Goal: Task Accomplishment & Management: Use online tool/utility

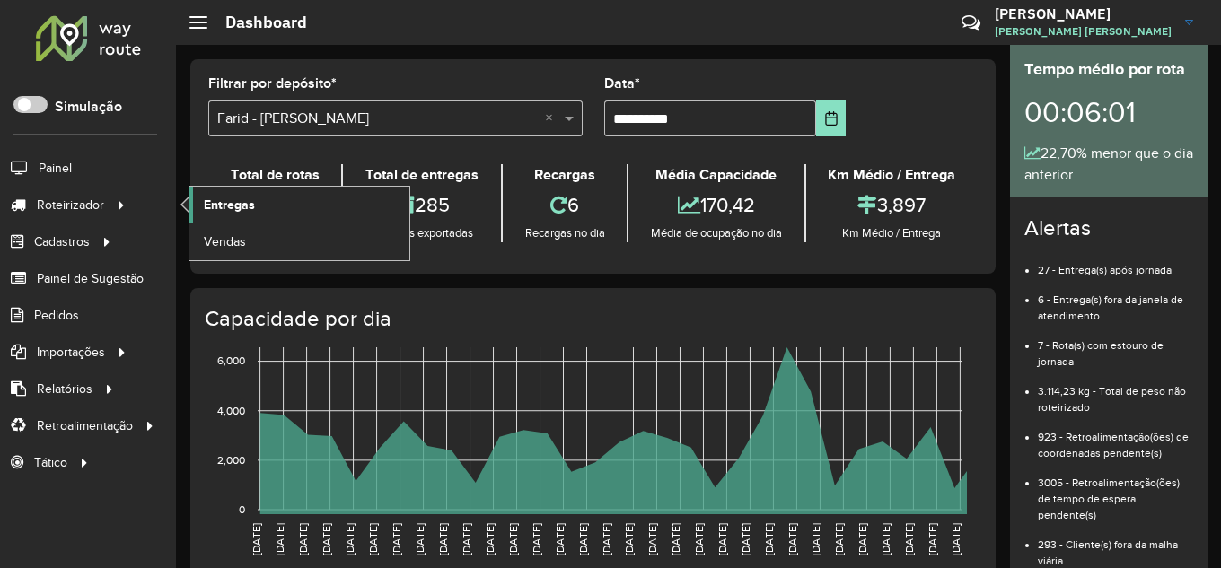
click at [217, 198] on span "Entregas" at bounding box center [229, 205] width 51 height 19
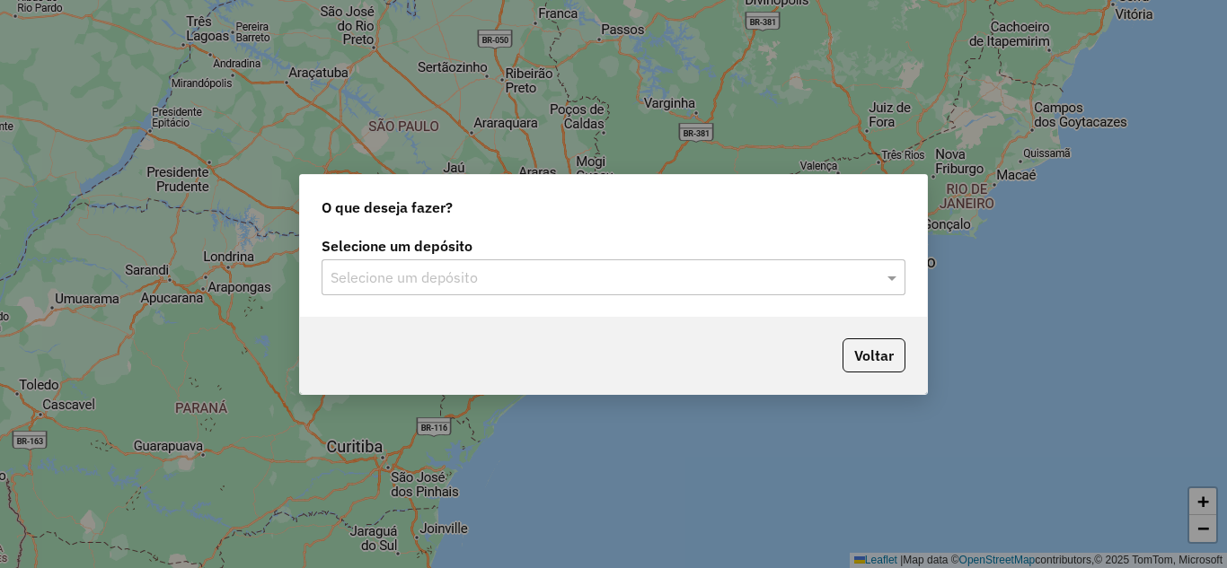
click at [651, 287] on input "text" at bounding box center [595, 279] width 530 height 22
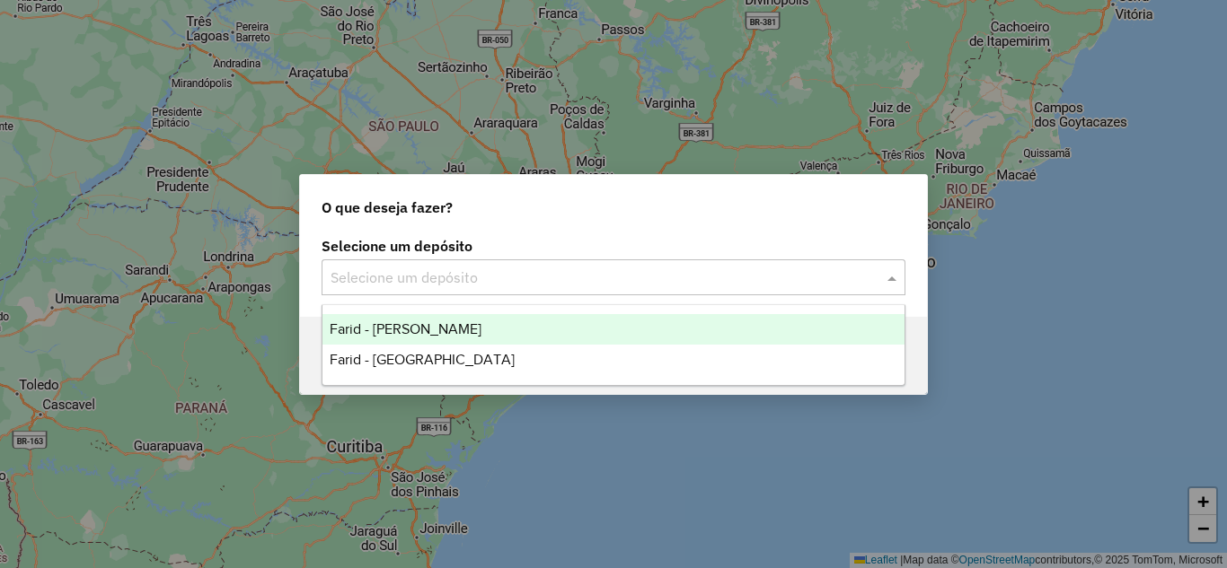
click at [446, 330] on span "Farid - [PERSON_NAME]" at bounding box center [406, 328] width 152 height 15
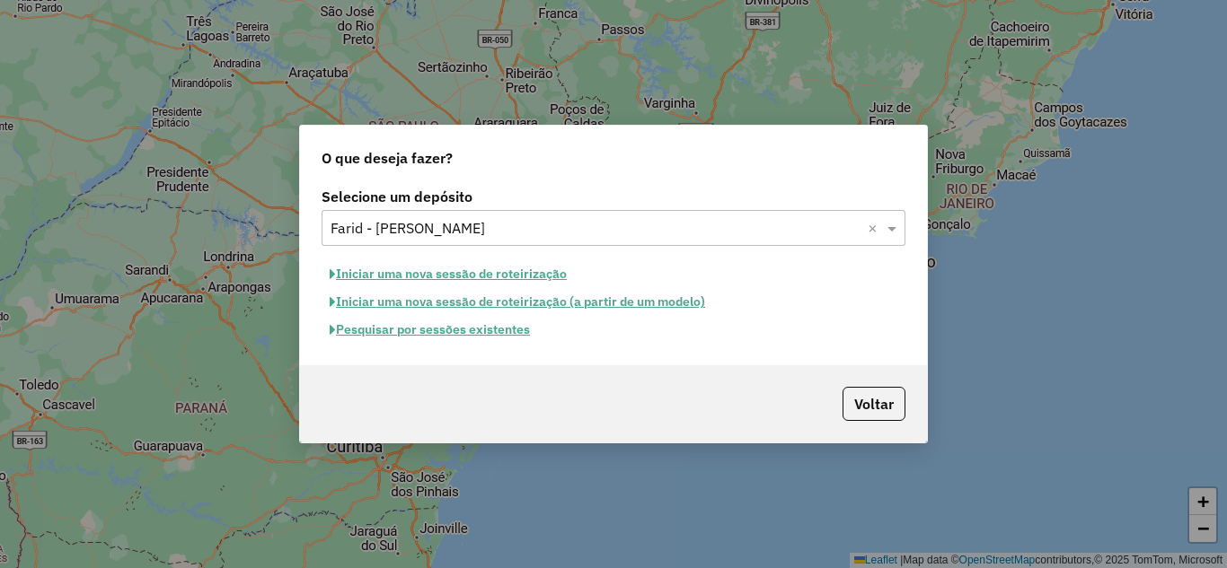
click at [444, 335] on button "Pesquisar por sessões existentes" at bounding box center [429, 330] width 216 height 28
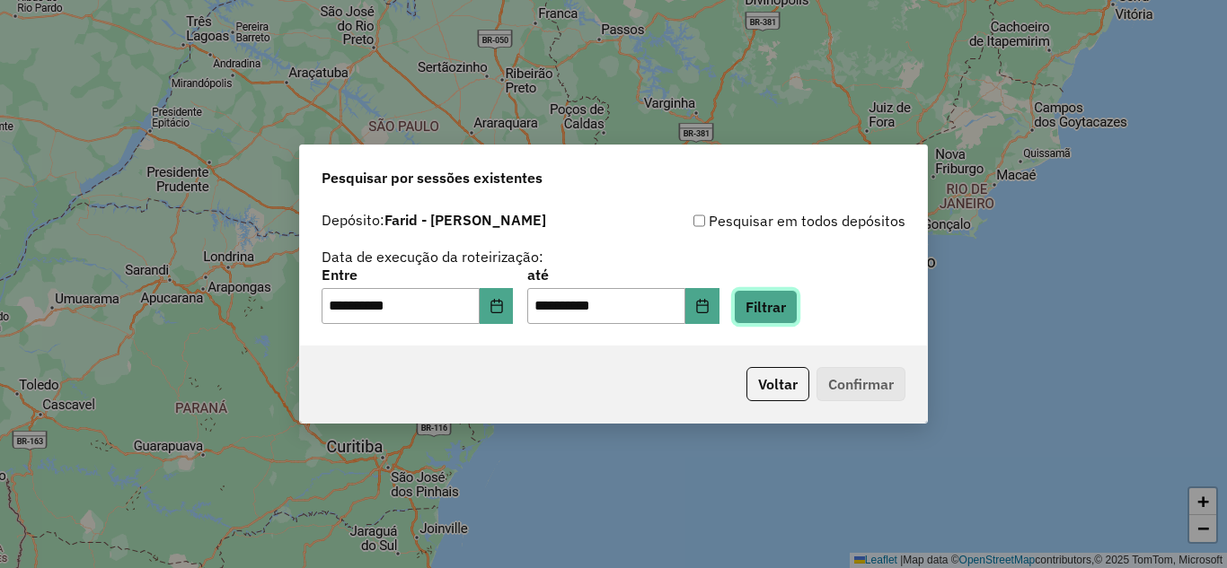
click at [797, 295] on button "Filtrar" at bounding box center [766, 307] width 64 height 34
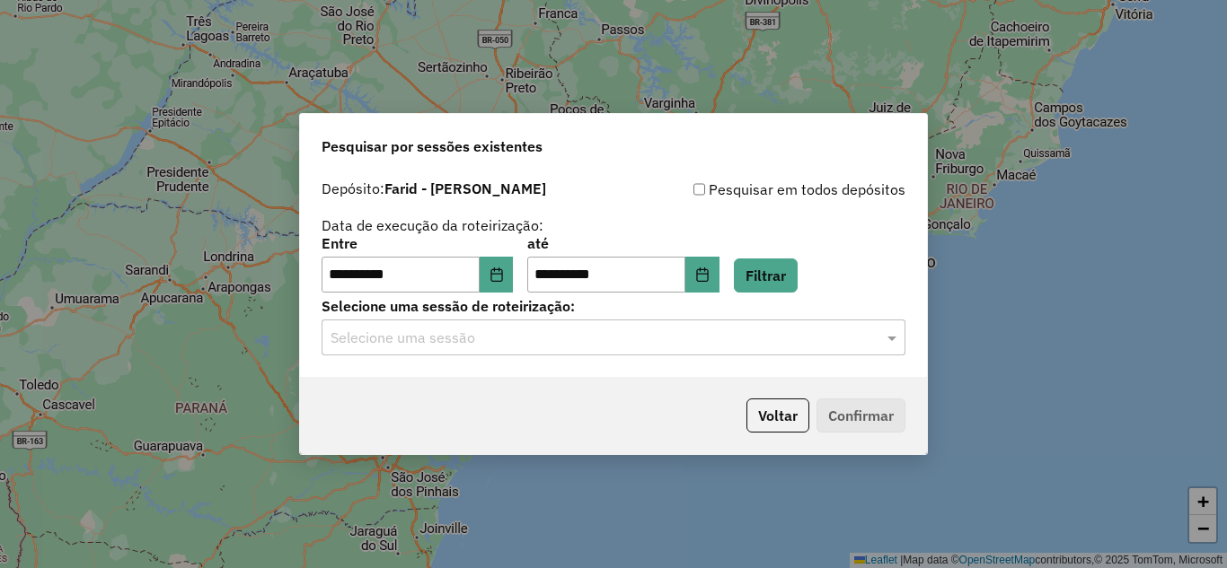
click at [443, 342] on input "text" at bounding box center [595, 339] width 530 height 22
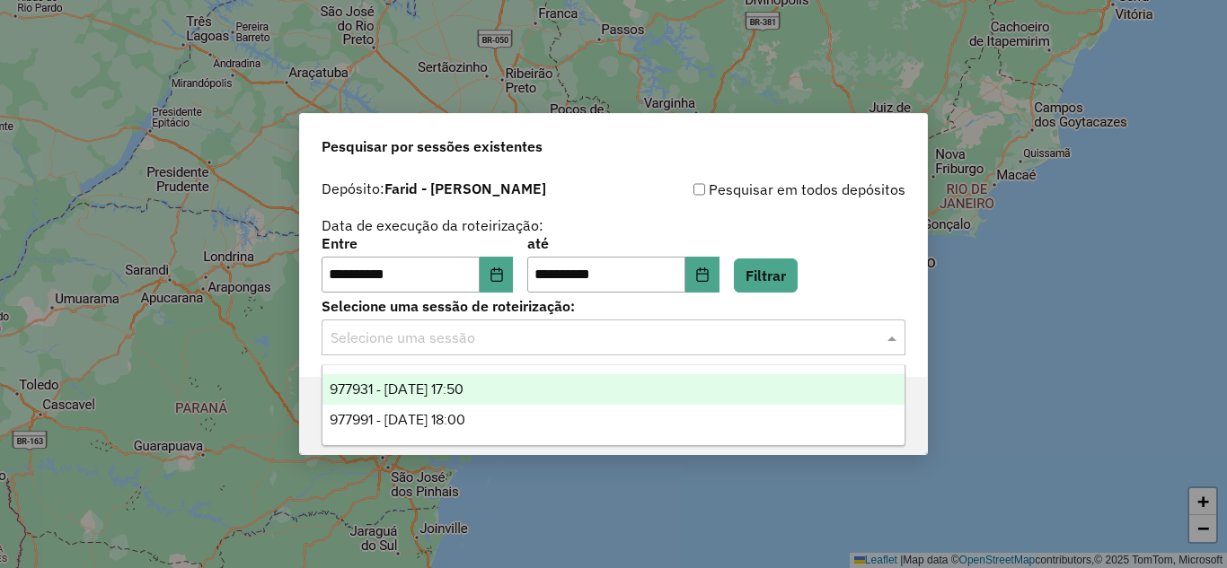
click at [436, 374] on div "977931 - 12/08/2025 17:50" at bounding box center [613, 389] width 582 height 31
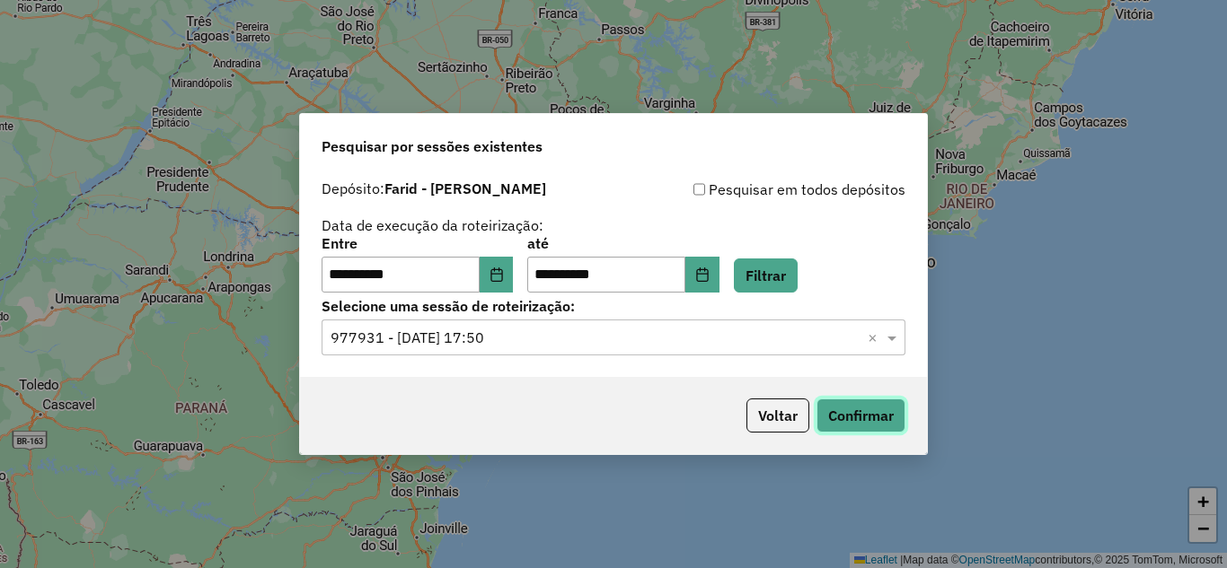
click at [854, 410] on button "Confirmar" at bounding box center [860, 416] width 89 height 34
click at [701, 336] on input "text" at bounding box center [595, 339] width 530 height 22
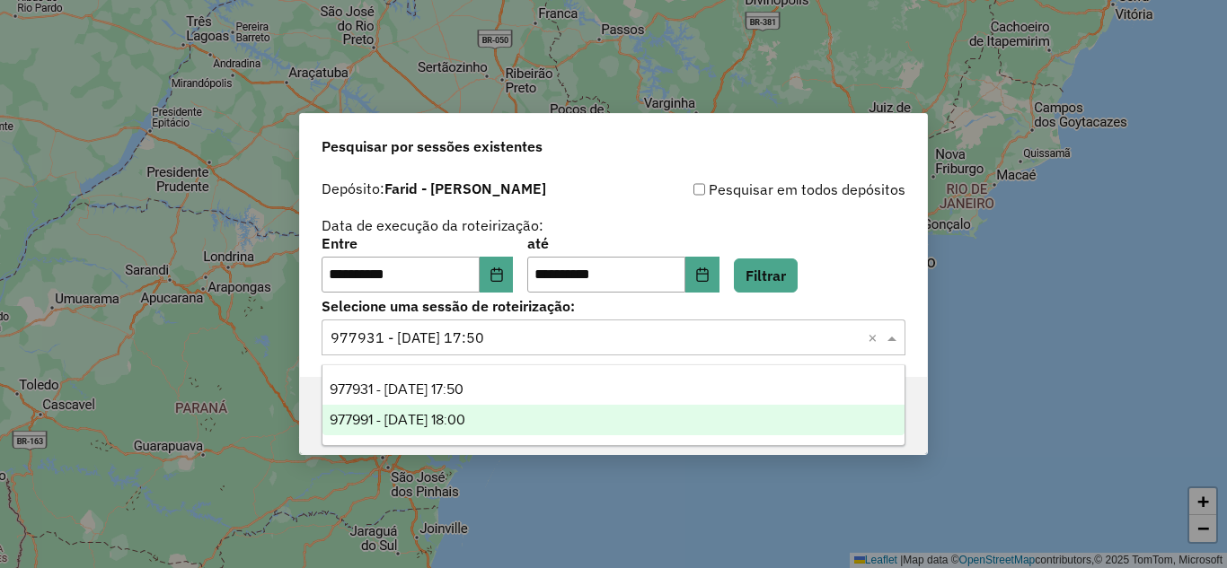
click at [465, 418] on span "977991 - 12/08/2025 18:00" at bounding box center [398, 419] width 136 height 15
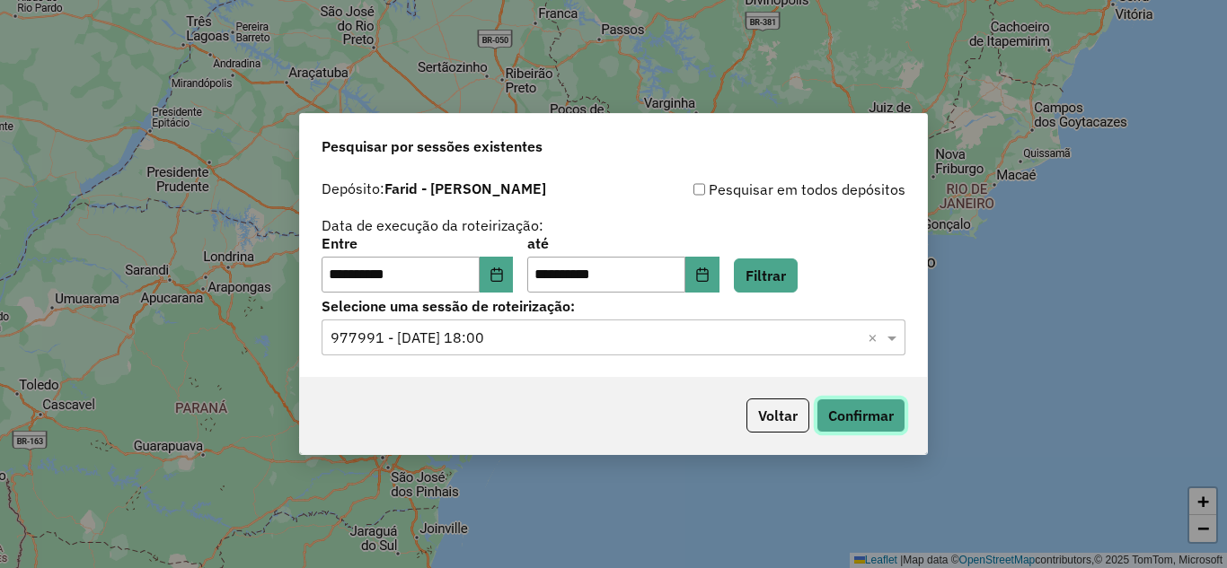
click at [869, 418] on button "Confirmar" at bounding box center [860, 416] width 89 height 34
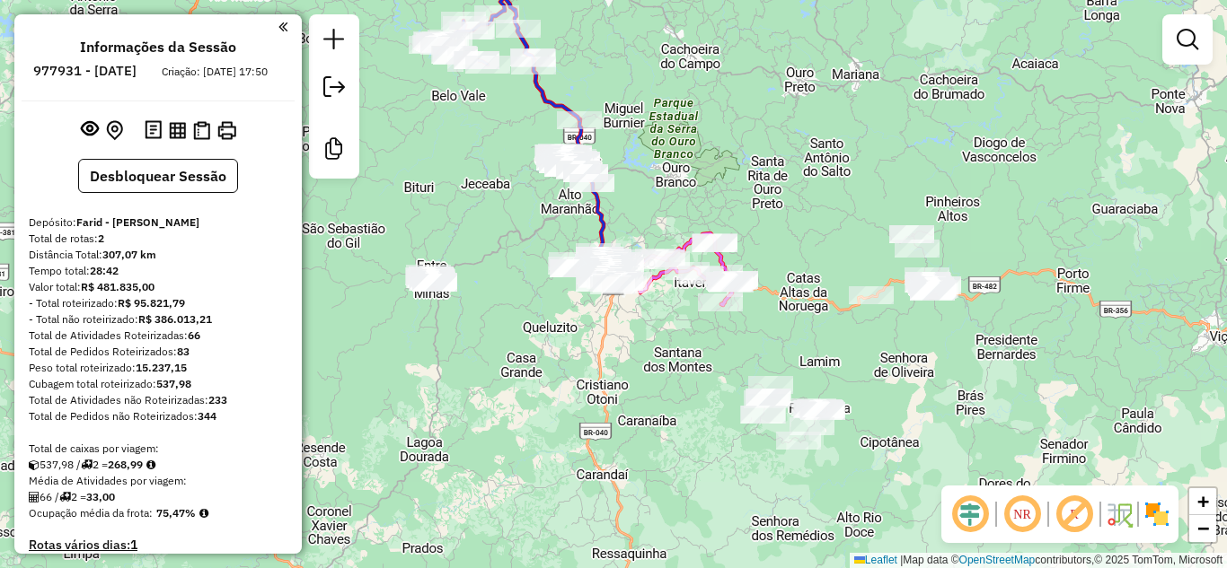
click at [735, 167] on div "Janela de atendimento Grade de atendimento Capacidade Transportadoras Veículos …" at bounding box center [613, 284] width 1227 height 568
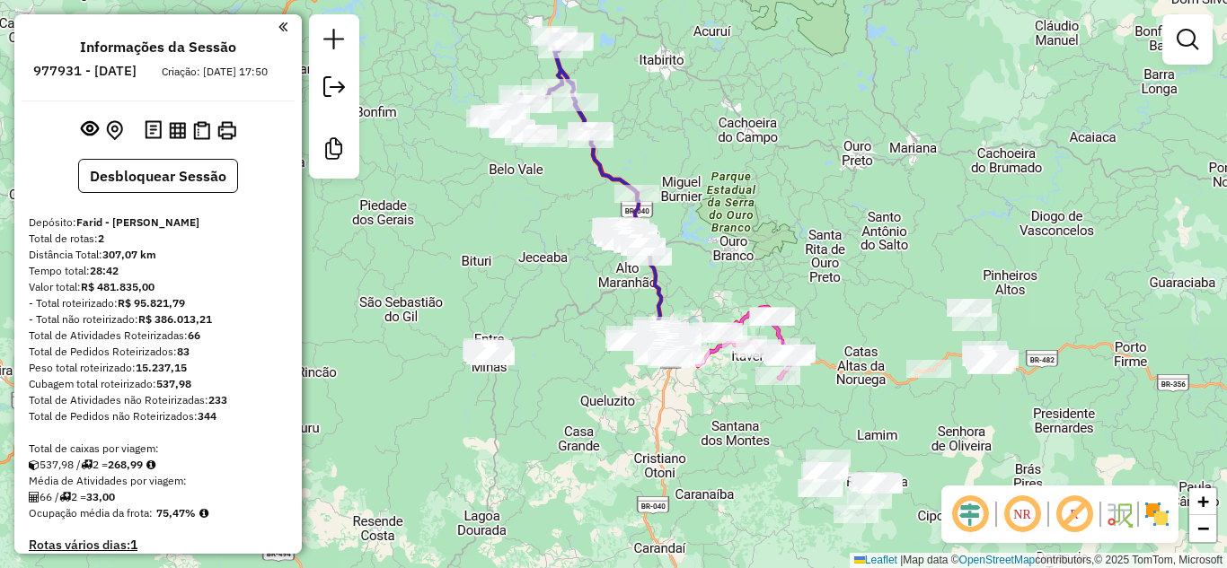
drag, startPoint x: 712, startPoint y: 170, endPoint x: 921, endPoint y: 2, distance: 268.3
click at [746, 229] on div "Janela de atendimento Grade de atendimento Capacidade Transportadoras Veículos …" at bounding box center [613, 284] width 1227 height 568
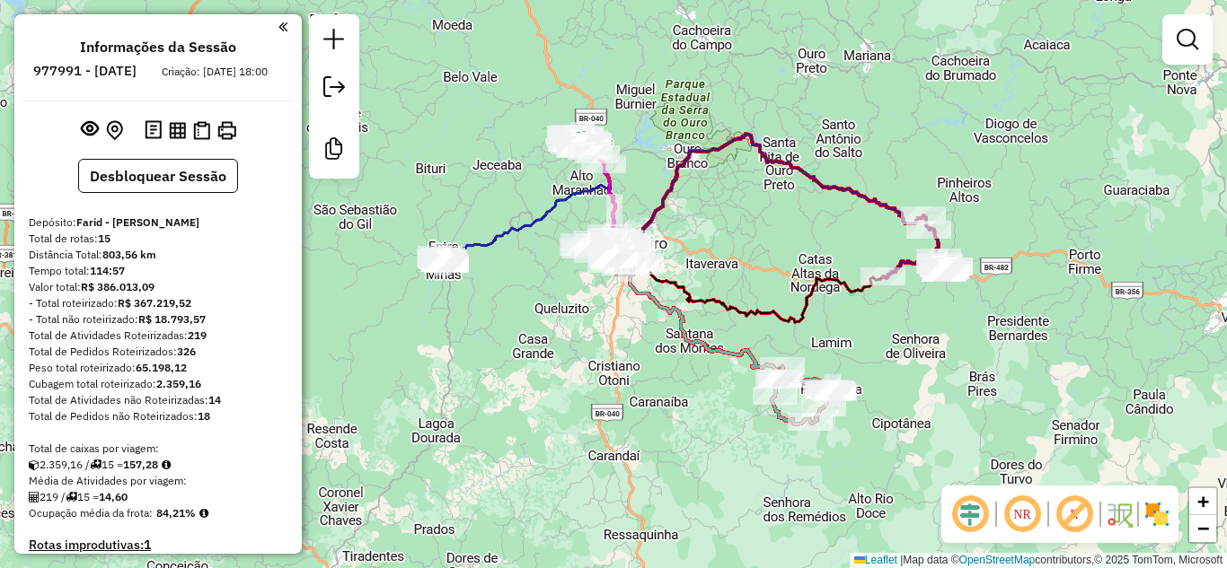
drag, startPoint x: 661, startPoint y: 108, endPoint x: 677, endPoint y: 85, distance: 27.7
click at [676, 85] on div "Janela de atendimento Grade de atendimento Capacidade Transportadoras Veículos …" at bounding box center [613, 284] width 1227 height 568
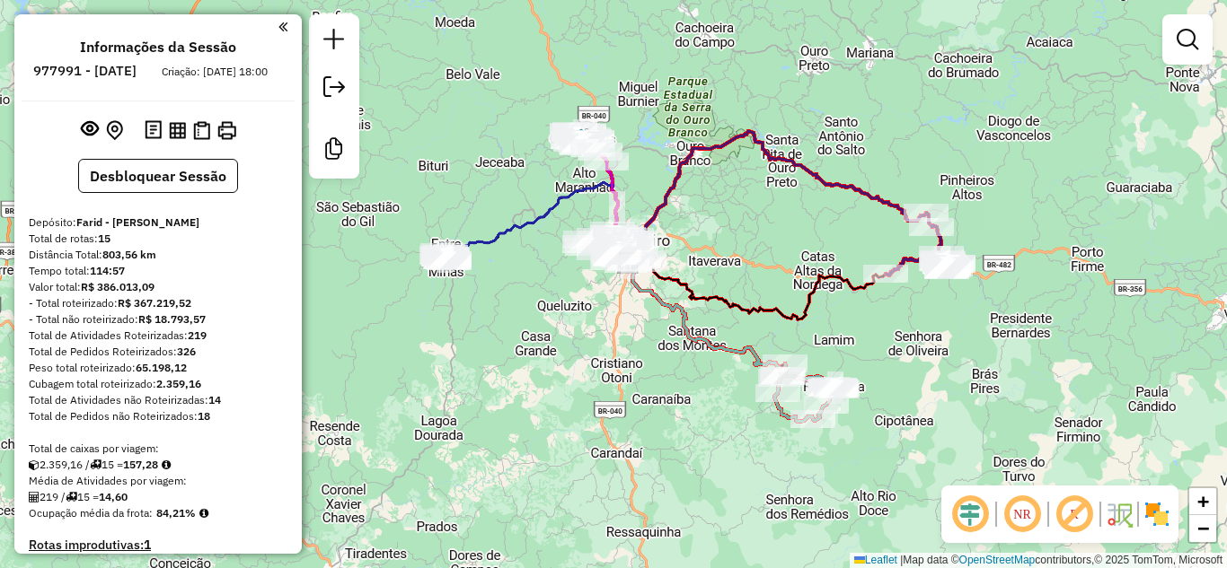
drag, startPoint x: 814, startPoint y: 100, endPoint x: 788, endPoint y: 117, distance: 31.1
click at [788, 117] on div "Janela de atendimento Grade de atendimento Capacidade Transportadoras Veículos …" at bounding box center [613, 284] width 1227 height 568
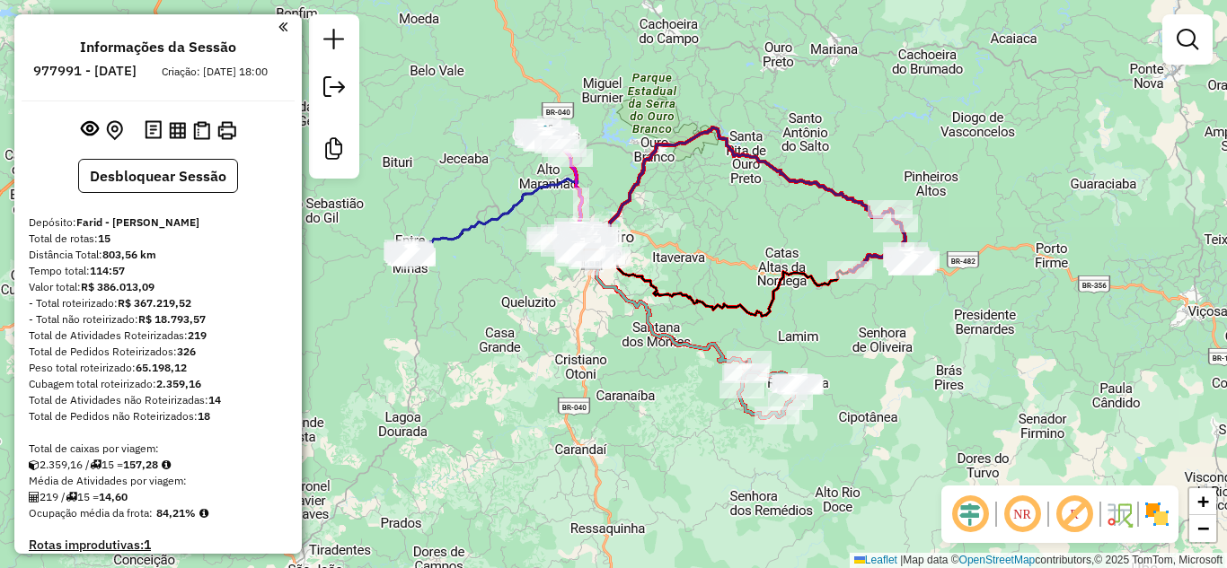
drag, startPoint x: 734, startPoint y: 261, endPoint x: 721, endPoint y: 245, distance: 20.5
click at [721, 245] on div "Janela de atendimento Grade de atendimento Capacidade Transportadoras Veículos …" at bounding box center [613, 284] width 1227 height 568
drag, startPoint x: 742, startPoint y: 251, endPoint x: 755, endPoint y: 262, distance: 17.8
click at [754, 261] on div "Janela de atendimento Grade de atendimento Capacidade Transportadoras Veículos …" at bounding box center [613, 284] width 1227 height 568
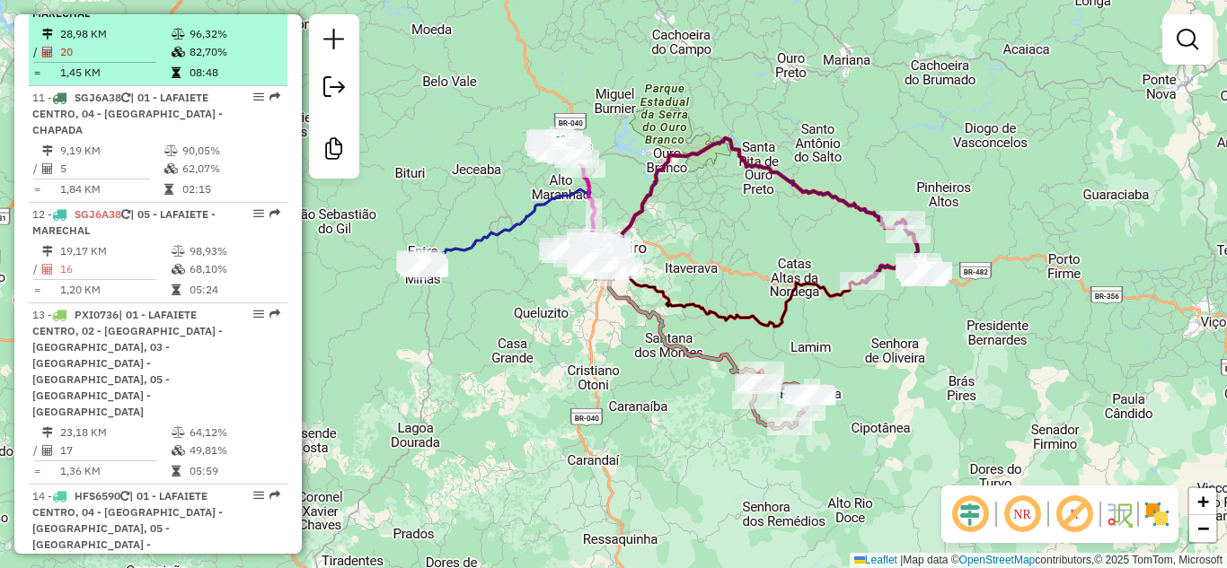
scroll to position [1976, 0]
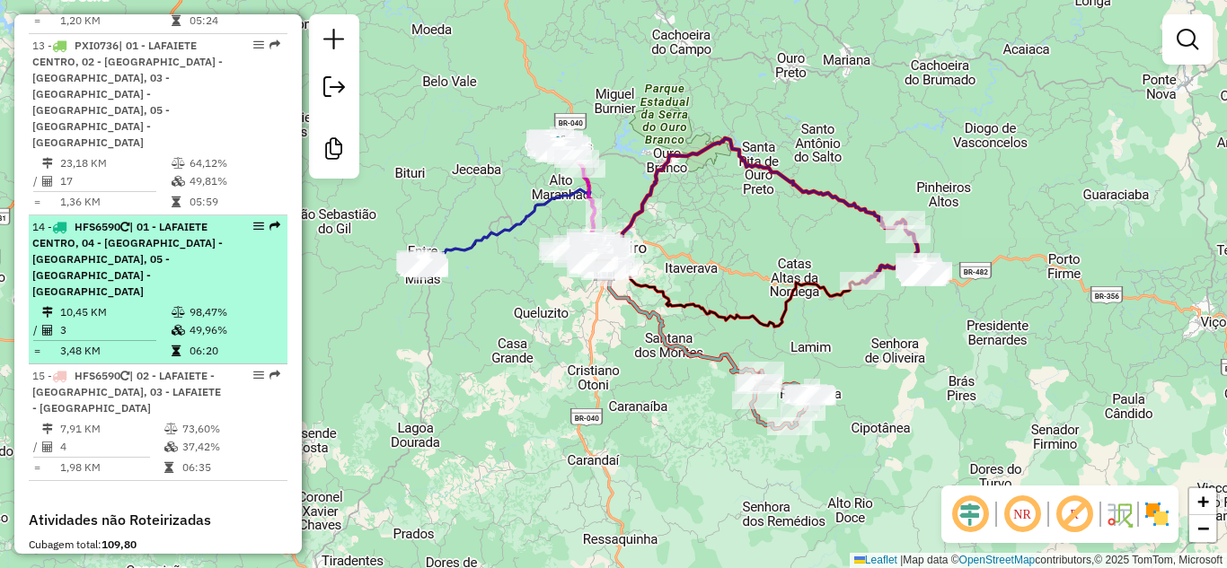
click at [158, 321] on td "3" at bounding box center [114, 330] width 111 height 18
select select "**********"
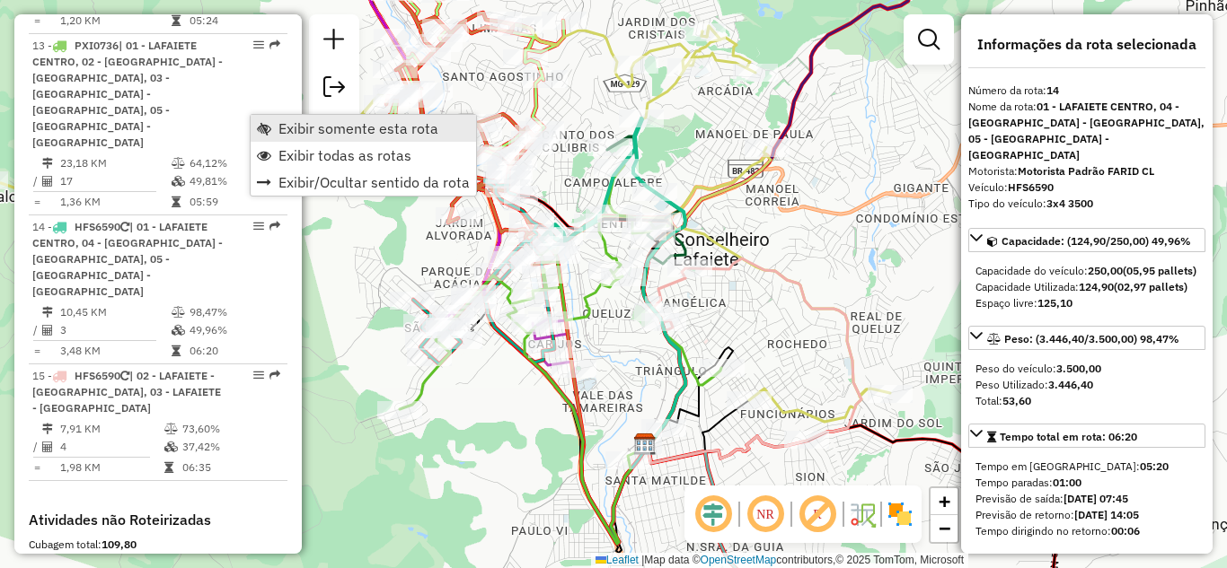
click at [286, 135] on span "Exibir somente esta rota" at bounding box center [358, 128] width 160 height 14
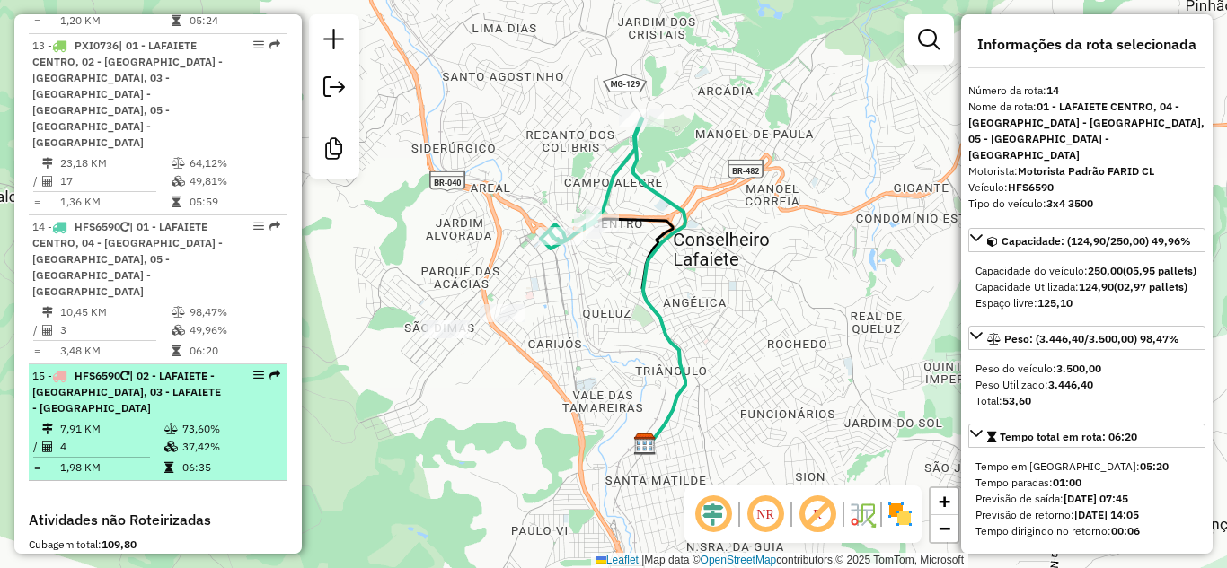
click at [150, 420] on td "7,91 KM" at bounding box center [111, 429] width 104 height 18
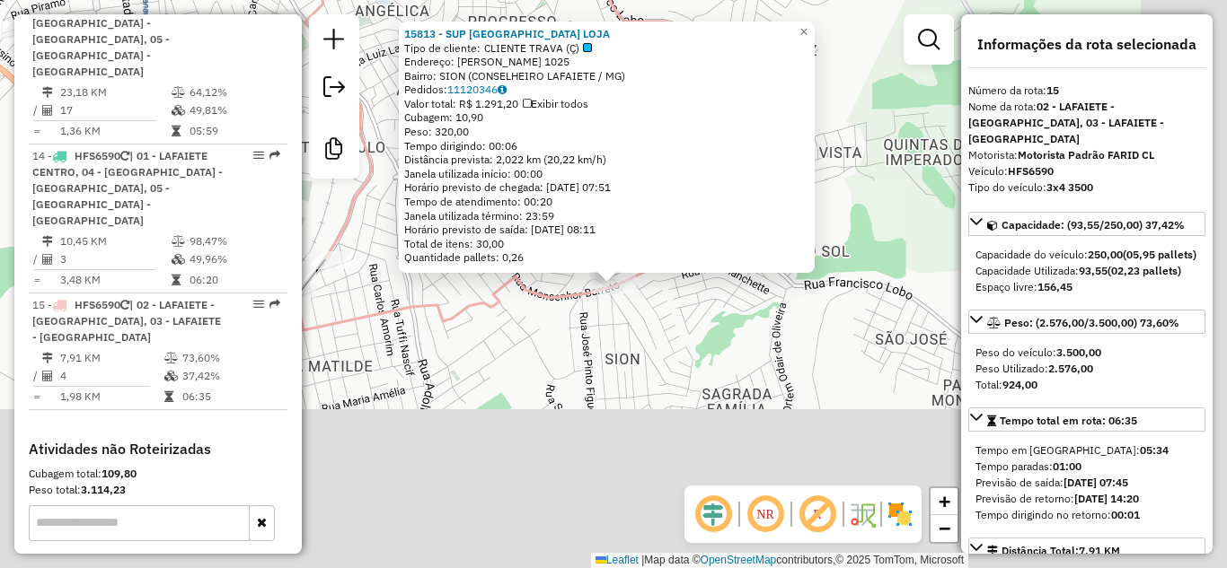
scroll to position [2071, 0]
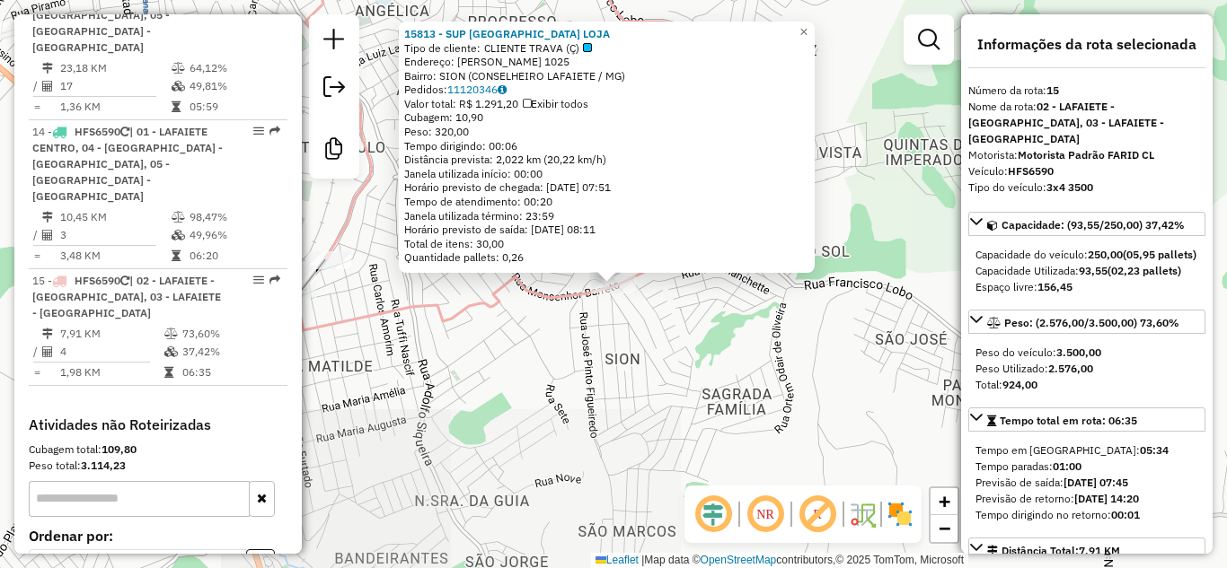
click at [559, 415] on div "15813 - SUP [GEOGRAPHIC_DATA] LOJA Tipo de cliente: CLIENTE TRAVA (Ç) Endereço:…" at bounding box center [613, 284] width 1227 height 568
